Goal: Task Accomplishment & Management: Manage account settings

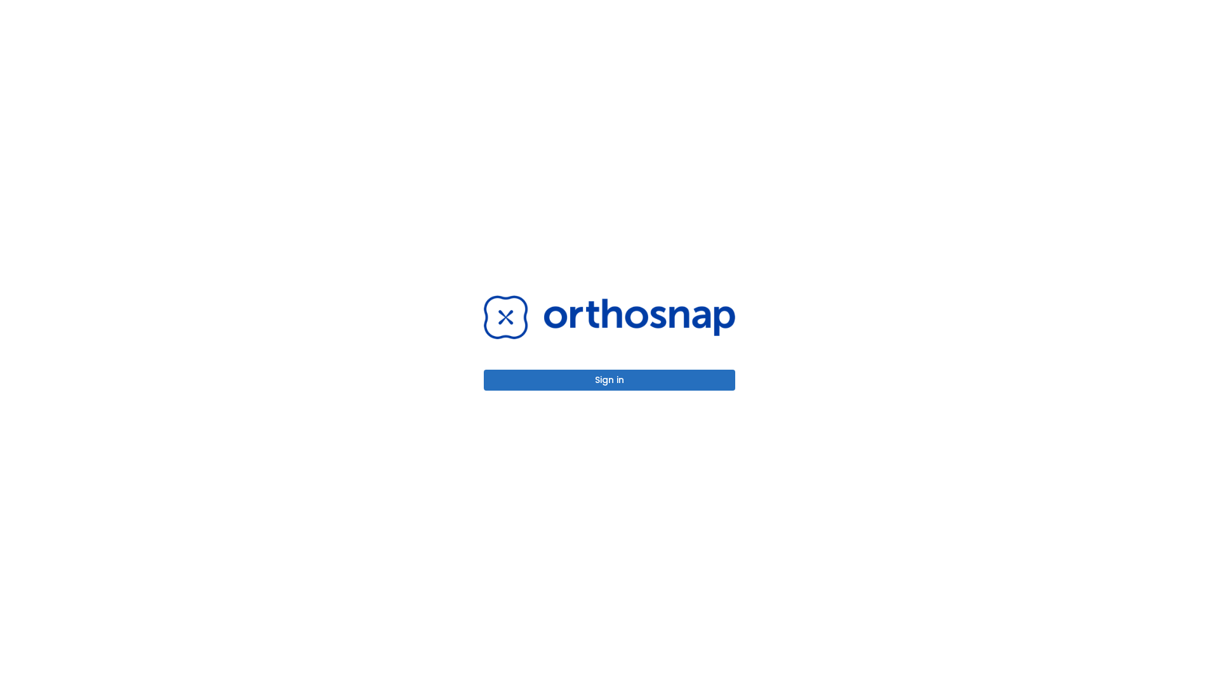
click at [610, 380] on button "Sign in" at bounding box center [609, 380] width 251 height 21
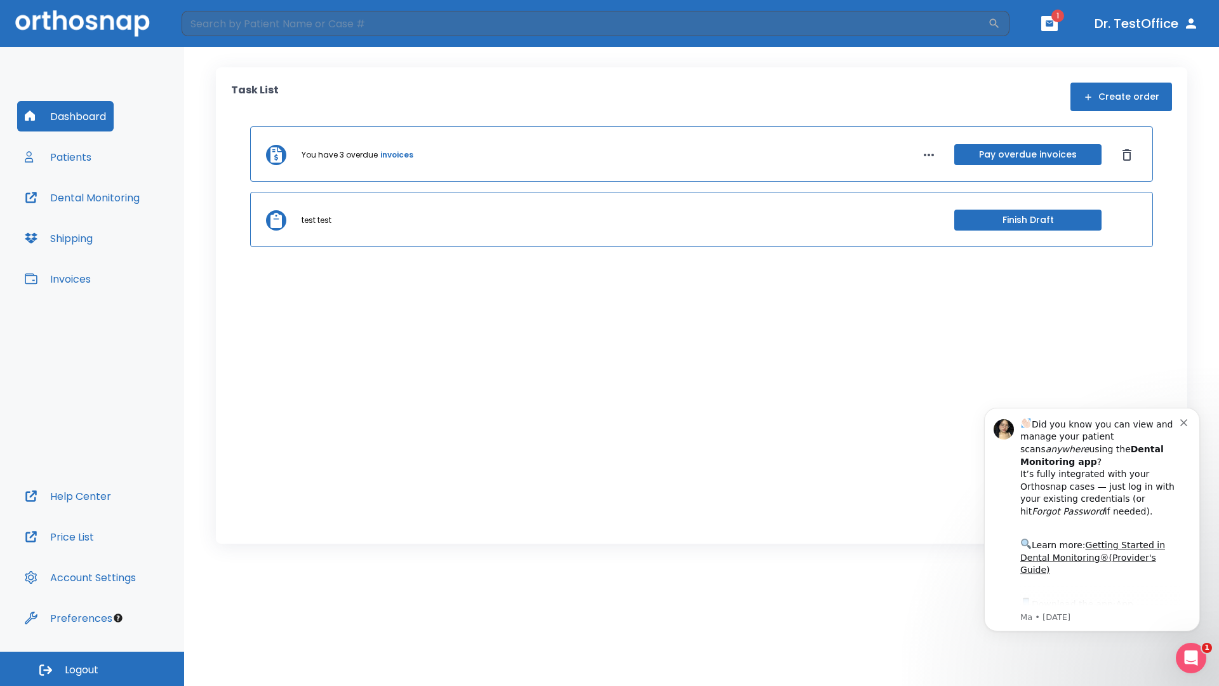
click at [92, 669] on span "Logout" at bounding box center [82, 670] width 34 height 14
